Goal: Contribute content: Add original content to the website for others to see

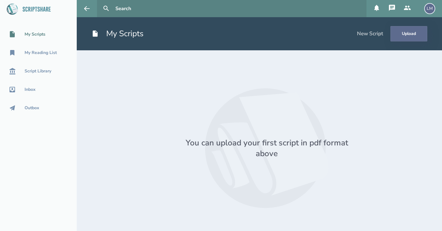
click at [399, 35] on button "Upload" at bounding box center [408, 33] width 37 height 15
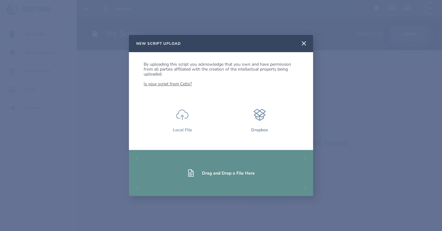
click at [180, 117] on icon at bounding box center [182, 115] width 12 height 12
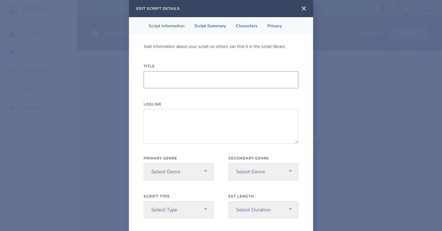
click at [240, 81] on input "Title" at bounding box center [221, 79] width 155 height 17
type input "The Amateur God"
click at [162, 128] on textarea "Logline" at bounding box center [221, 126] width 155 height 34
paste textarea "When a despondent Entrepreneur strikes a deal with a forgotten, ancient Goddess…"
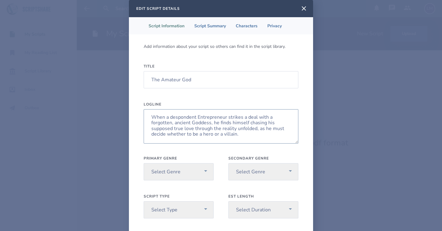
click at [151, 123] on textarea "When a despondent Entrepreneur strikes a deal with a forgotten, ancient Goddess…" at bounding box center [221, 126] width 155 height 34
type textarea "When a despondent Entrepreneur strikes a deal with a forgotten, ancient Goddess…"
select select "10"
select select "20"
select select "1"
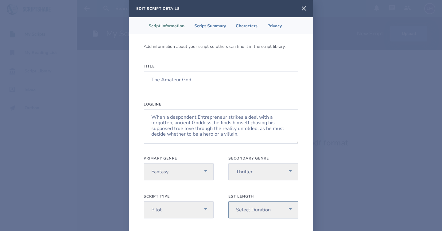
select select "3"
click at [348, 189] on div "Edit Script Details Script Information Script Summary Characters Privacy Add in…" at bounding box center [221, 135] width 442 height 270
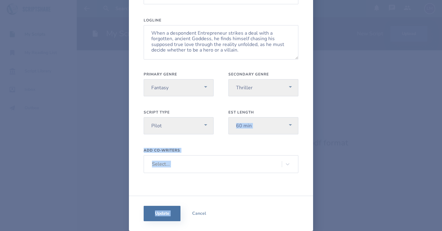
scroll to position [45, 0]
drag, startPoint x: 311, startPoint y: 155, endPoint x: 309, endPoint y: 197, distance: 41.8
click at [309, 197] on div "Edit Script Details Script Information Script Summary Characters Privacy Add in…" at bounding box center [221, 96] width 184 height 270
click at [276, 181] on div "Add information about your script so others can find it in the script library. …" at bounding box center [221, 73] width 155 height 226
click at [154, 214] on button "Update" at bounding box center [162, 213] width 37 height 15
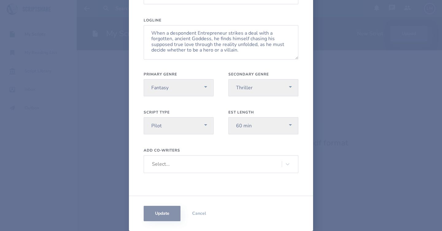
scroll to position [0, 0]
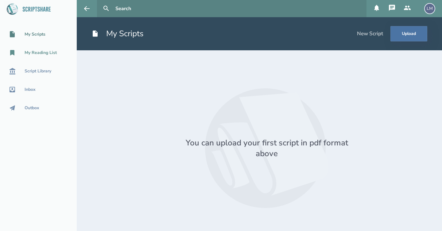
click at [44, 53] on div "My Reading List" at bounding box center [41, 52] width 32 height 5
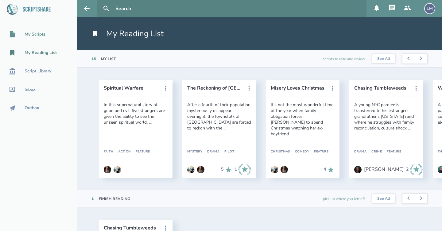
click at [37, 38] on div "My Scripts" at bounding box center [38, 34] width 77 height 7
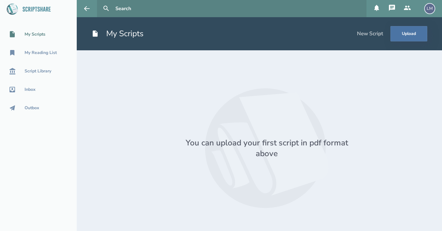
click at [95, 34] on icon at bounding box center [95, 34] width 5 height 6
click at [126, 34] on h1 "My Scripts" at bounding box center [117, 33] width 52 height 11
click at [427, 9] on div "LM" at bounding box center [429, 8] width 11 height 11
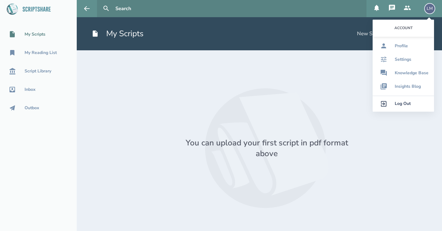
click at [398, 104] on div "Log Out" at bounding box center [402, 103] width 16 height 5
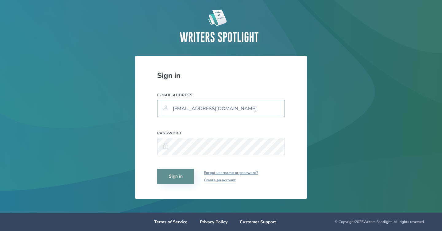
type input "[EMAIL_ADDRESS][DOMAIN_NAME]"
click at [170, 175] on button "Sign in" at bounding box center [175, 176] width 37 height 15
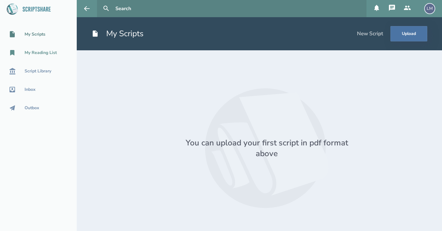
click at [37, 53] on div "My Reading List" at bounding box center [41, 52] width 32 height 5
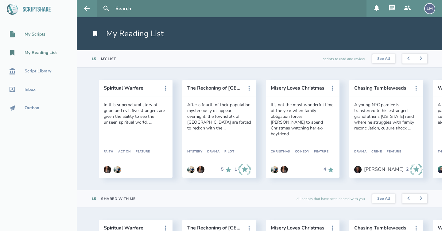
click at [40, 30] on link "My Scripts" at bounding box center [38, 34] width 77 height 13
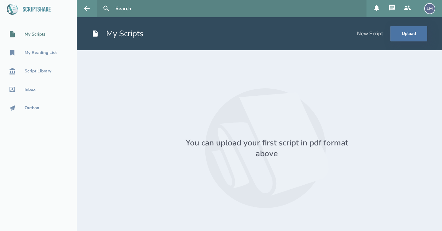
click at [374, 34] on div "New Script" at bounding box center [370, 33] width 26 height 7
click at [423, 90] on div at bounding box center [266, 148] width 321 height 156
click at [163, 38] on header "My Scripts New Script Upload" at bounding box center [259, 33] width 365 height 33
